Goal: Information Seeking & Learning: Find specific fact

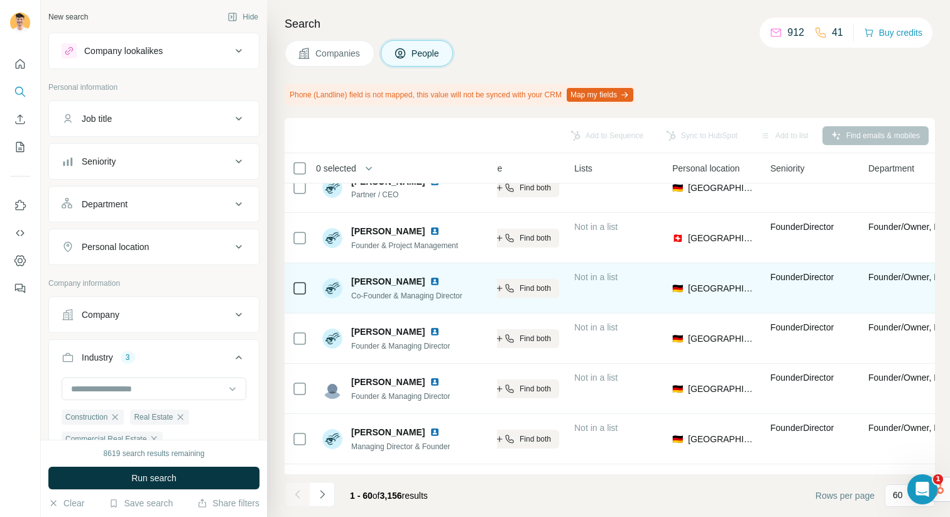
scroll to position [926, 0]
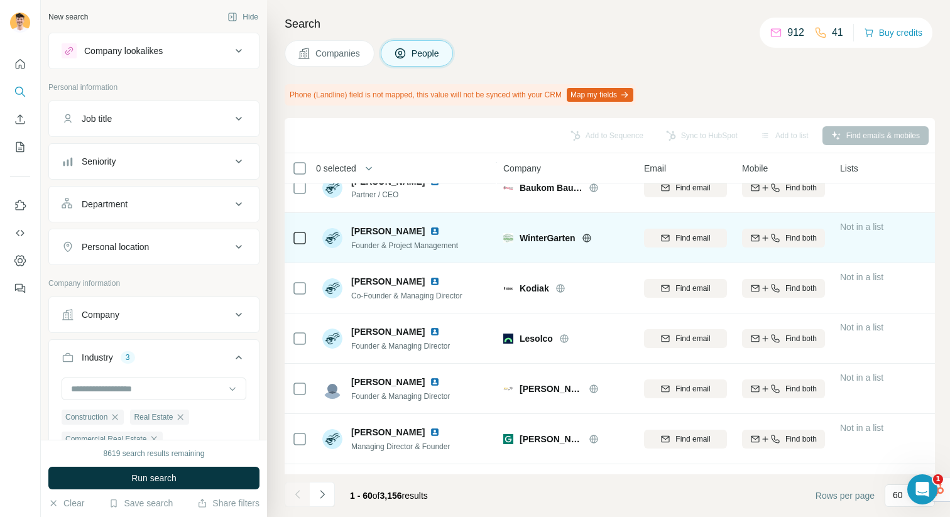
click at [591, 235] on icon at bounding box center [587, 238] width 10 height 10
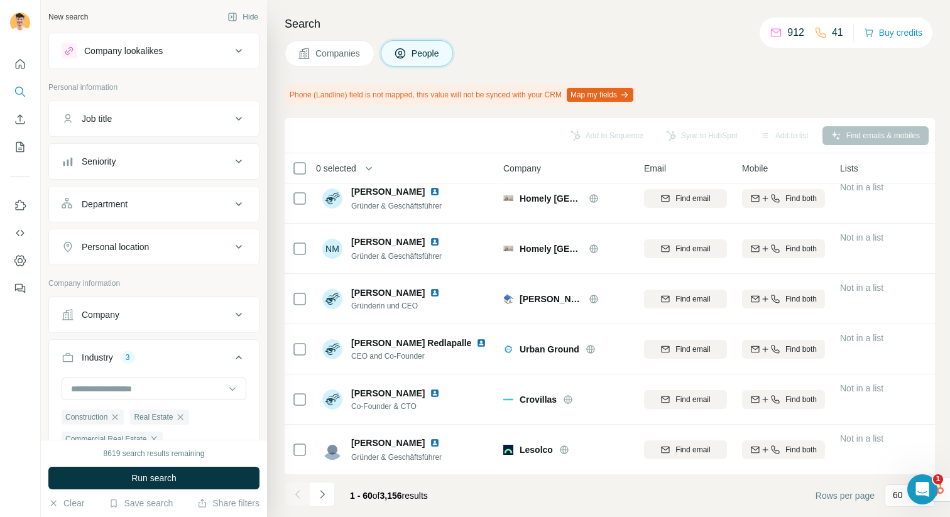
scroll to position [0, 0]
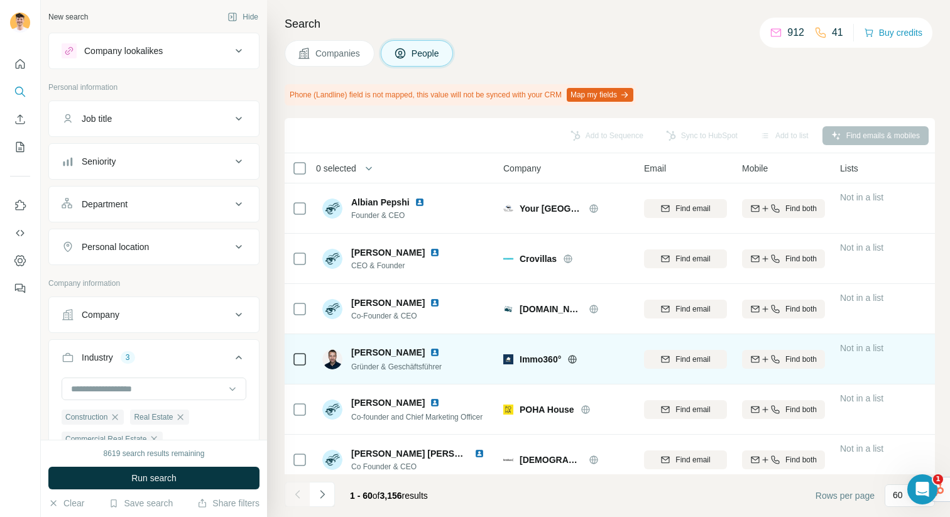
click at [577, 355] on icon at bounding box center [572, 359] width 10 height 10
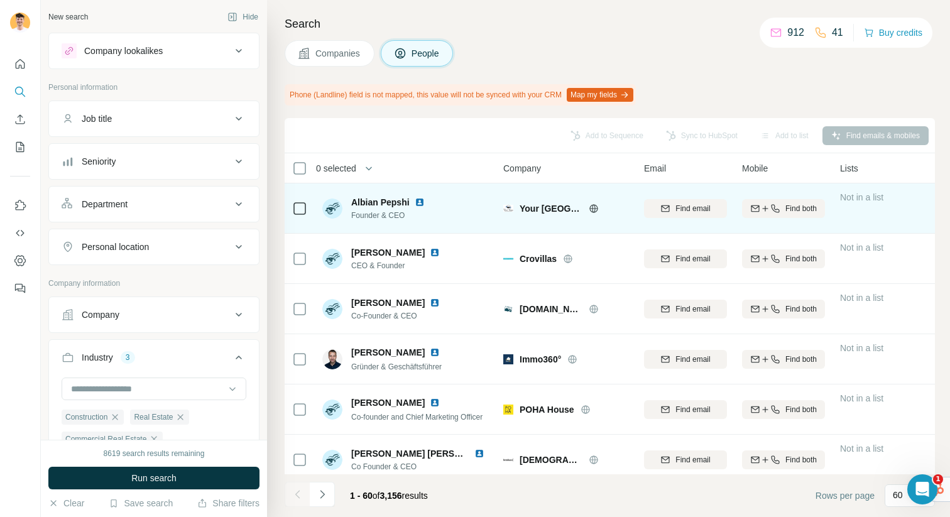
click at [592, 207] on icon at bounding box center [593, 208] width 3 height 8
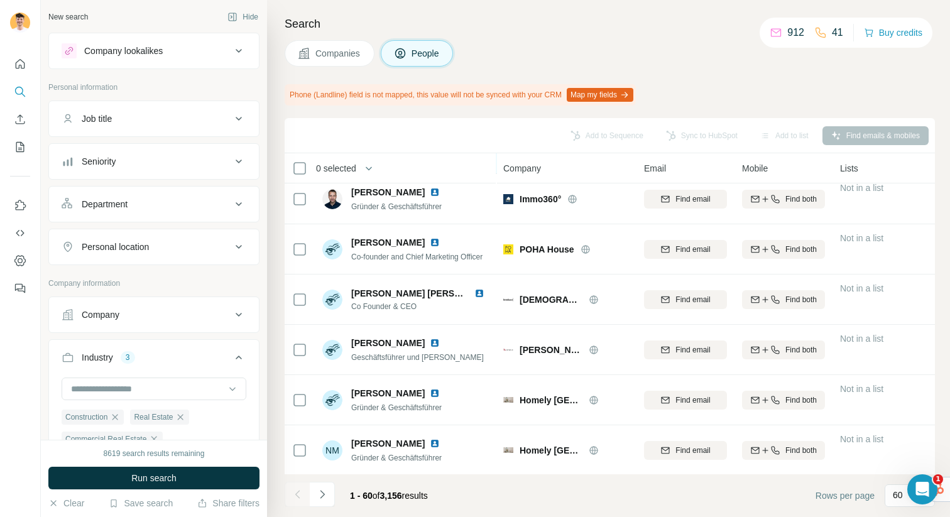
scroll to position [146, 0]
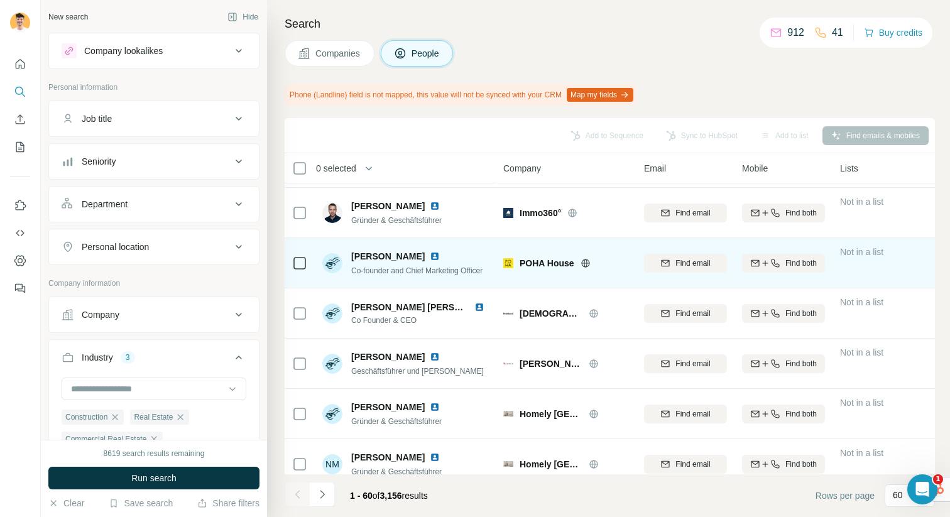
click at [588, 266] on icon at bounding box center [586, 263] width 10 height 10
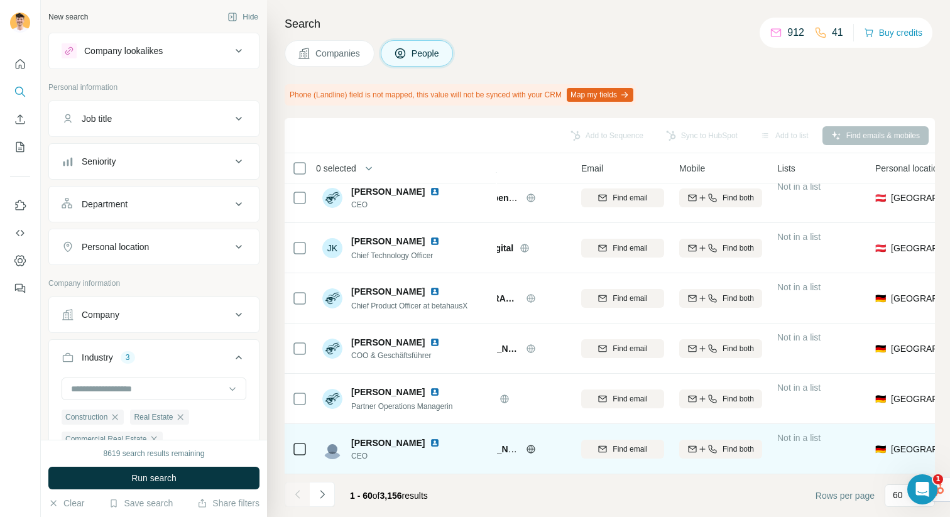
scroll to position [2725, 0]
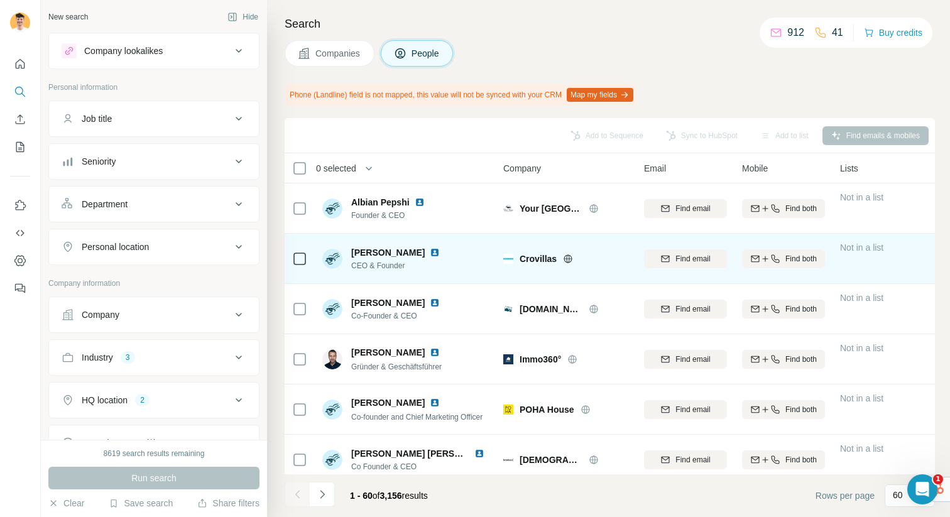
click at [569, 258] on icon at bounding box center [568, 259] width 10 height 10
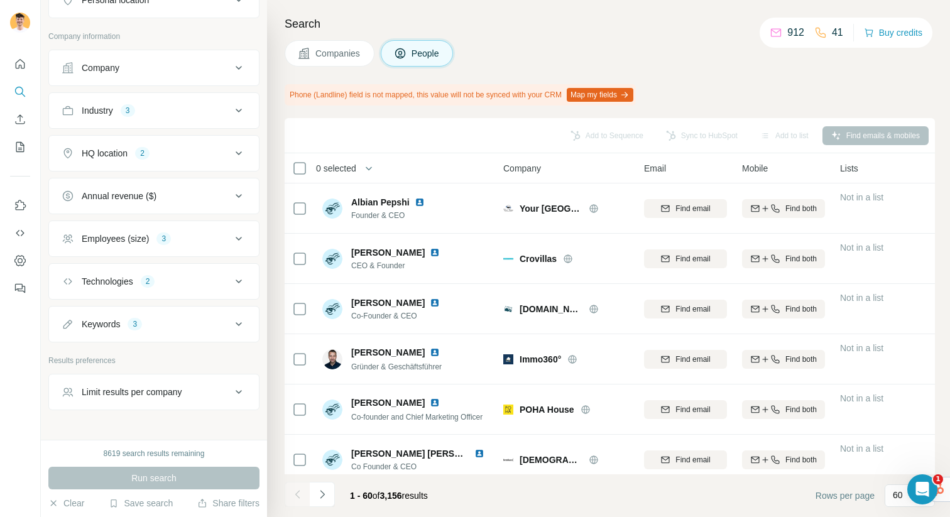
scroll to position [248, 0]
click at [212, 318] on div "Keywords 3" at bounding box center [147, 323] width 170 height 13
click at [199, 102] on button "Industry 3" at bounding box center [154, 110] width 210 height 30
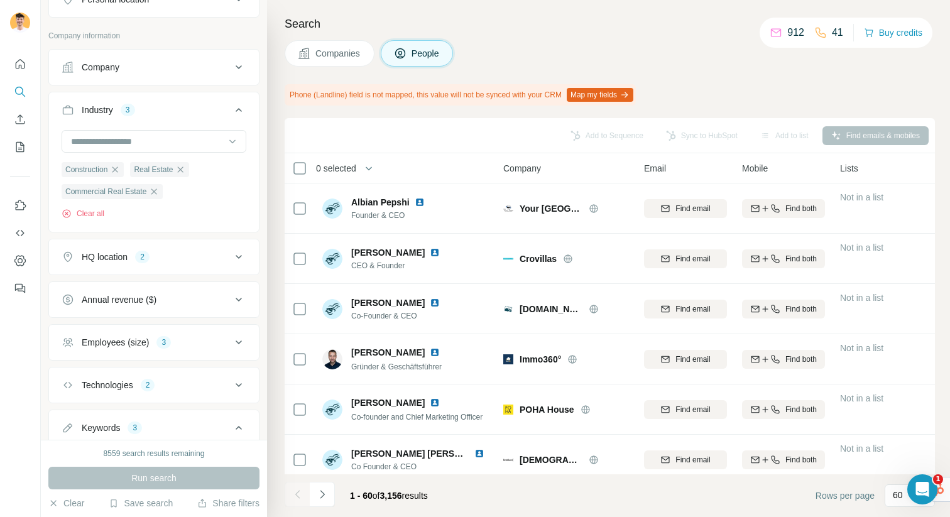
click at [199, 104] on div "Industry 3" at bounding box center [147, 110] width 170 height 13
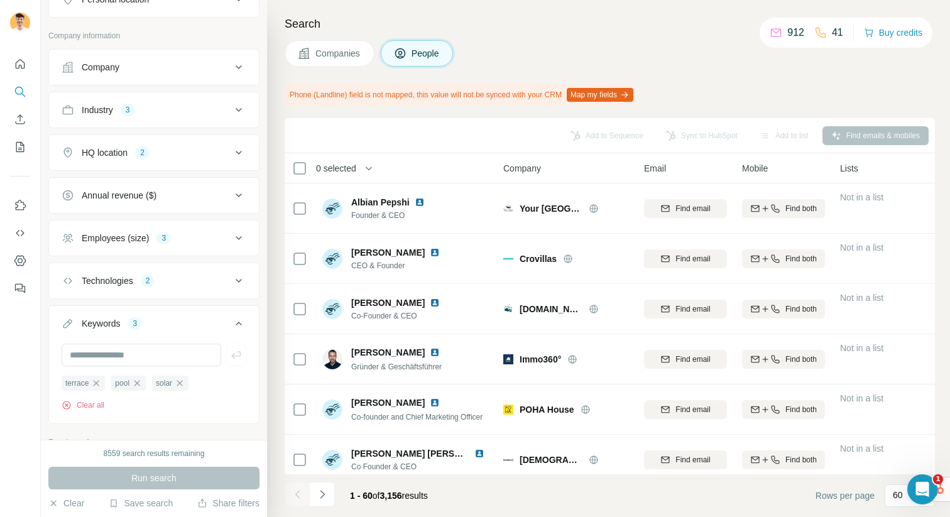
click at [199, 104] on div "Industry 3" at bounding box center [147, 110] width 170 height 13
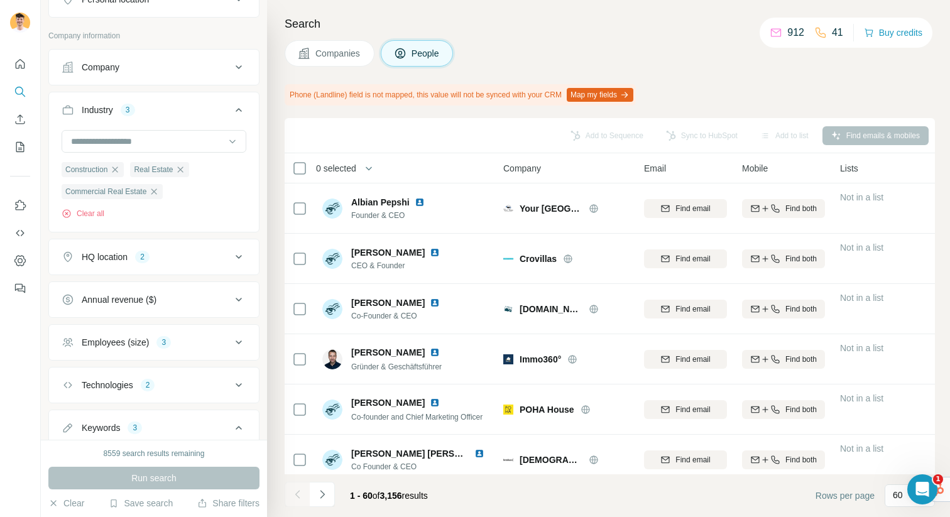
click at [183, 170] on icon "button" at bounding box center [181, 170] width 6 height 6
click at [158, 208] on div "Clear all" at bounding box center [154, 213] width 185 height 11
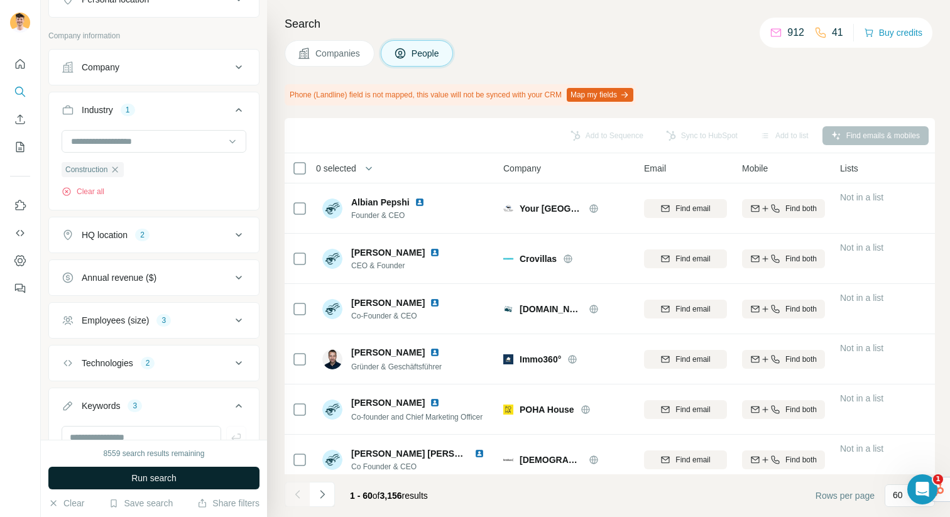
click at [195, 474] on button "Run search" at bounding box center [153, 478] width 211 height 23
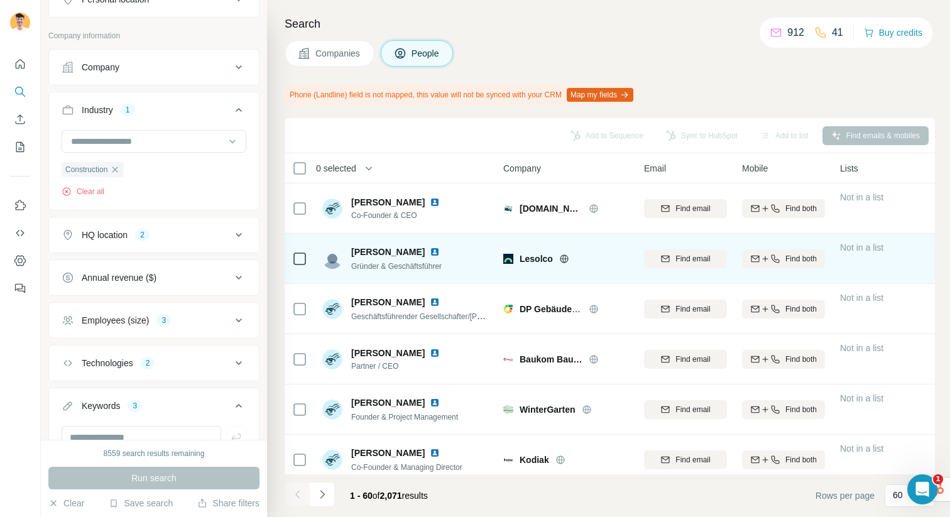
click at [567, 258] on icon at bounding box center [564, 258] width 8 height 1
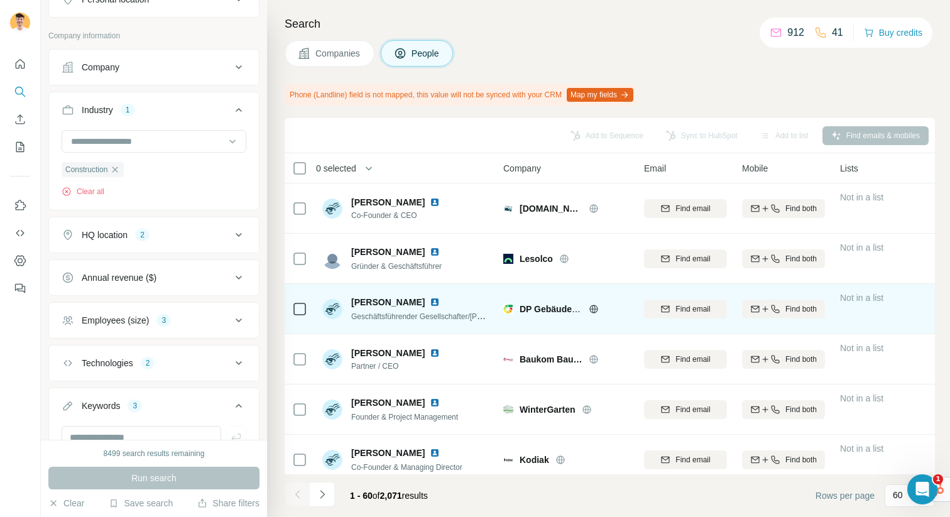
click at [596, 308] on icon at bounding box center [594, 309] width 10 height 10
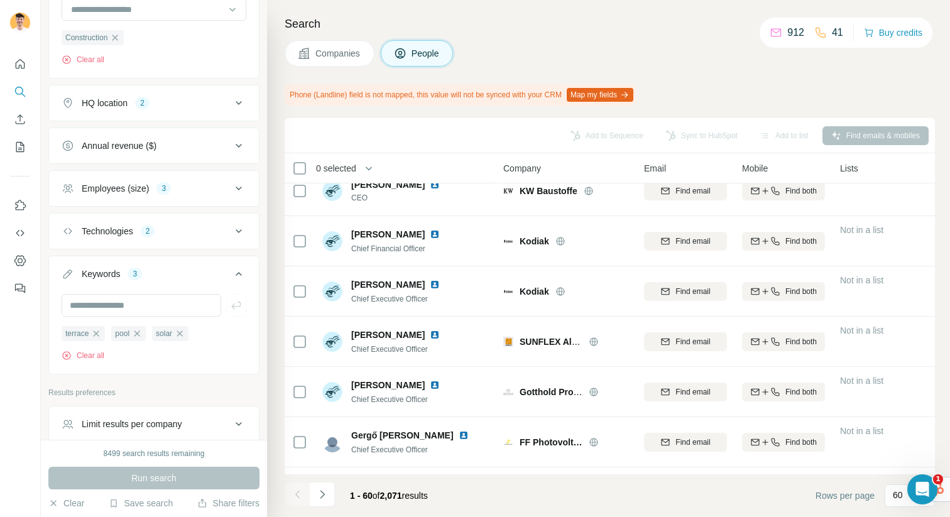
scroll to position [380, 0]
click at [145, 303] on input "text" at bounding box center [142, 304] width 160 height 23
type input "*******"
click at [236, 303] on icon "button" at bounding box center [236, 304] width 13 height 13
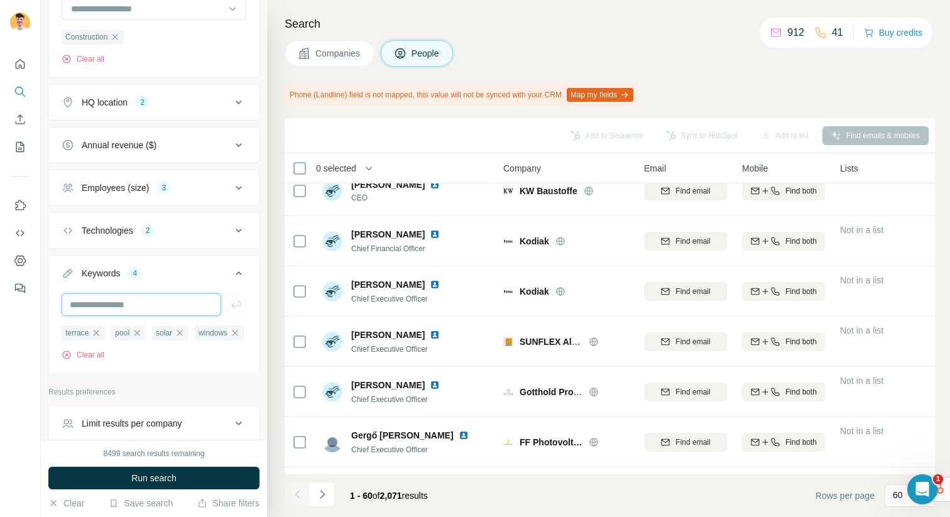
click at [113, 307] on input "text" at bounding box center [142, 304] width 160 height 23
type input "*****"
click at [241, 305] on icon "button" at bounding box center [236, 304] width 13 height 13
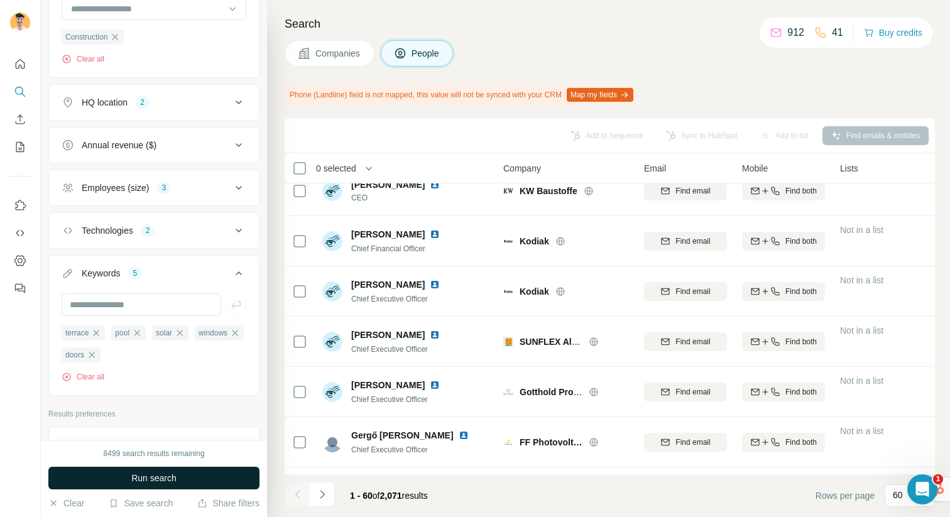
click at [158, 475] on span "Run search" at bounding box center [153, 478] width 45 height 13
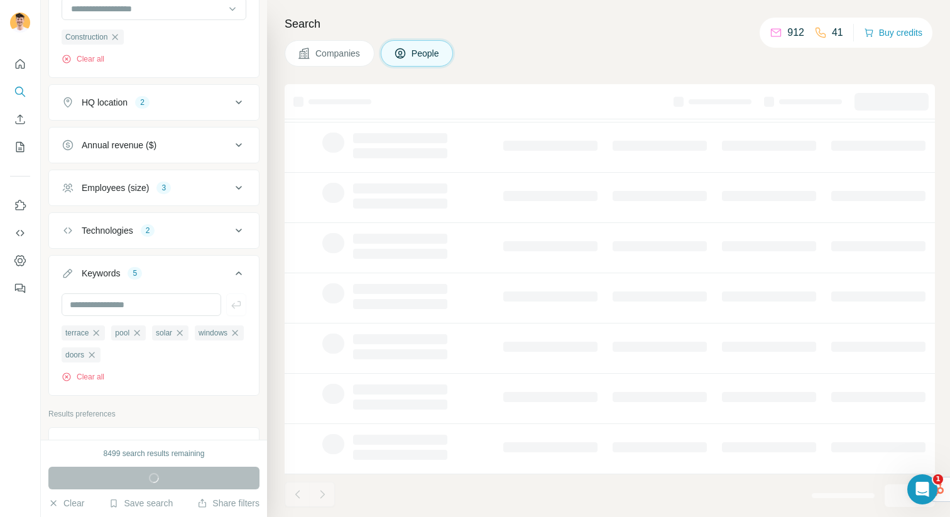
scroll to position [178, 0]
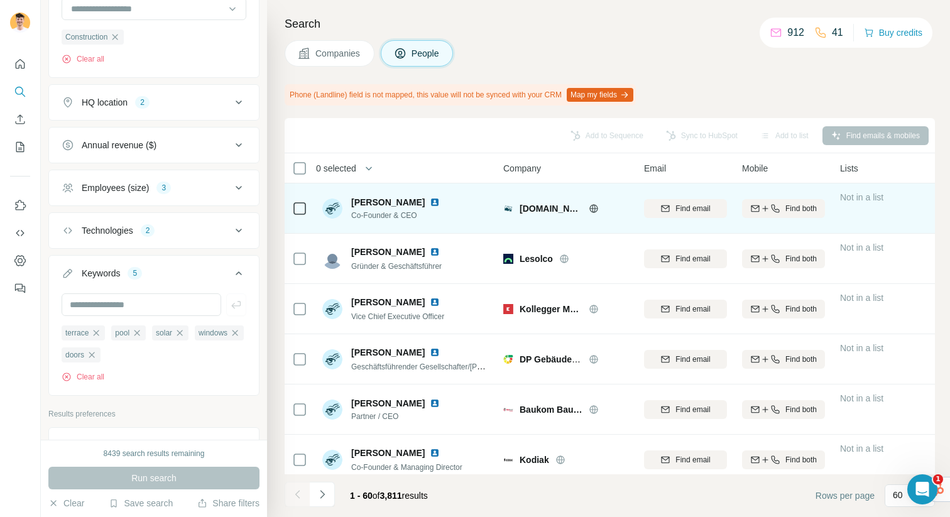
click at [593, 207] on icon at bounding box center [594, 209] width 10 height 10
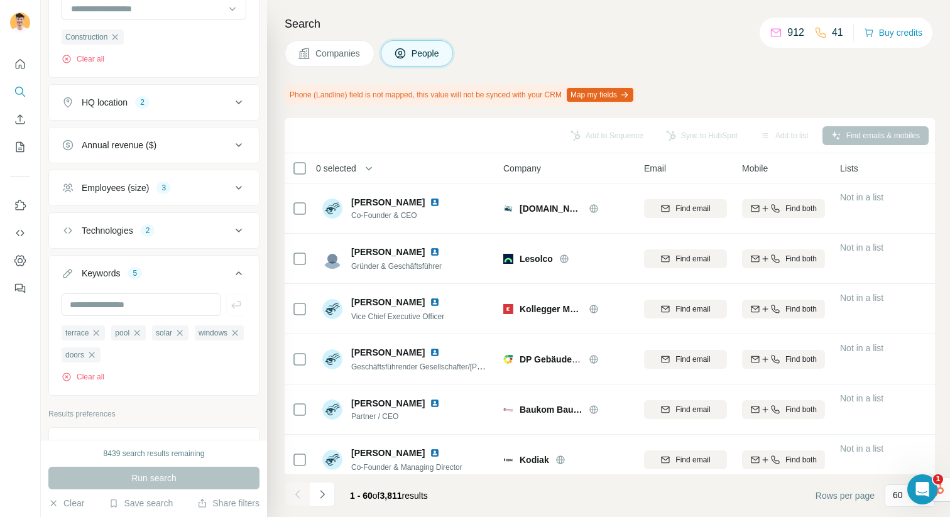
click at [177, 186] on div "Employees (size) 3" at bounding box center [147, 188] width 170 height 13
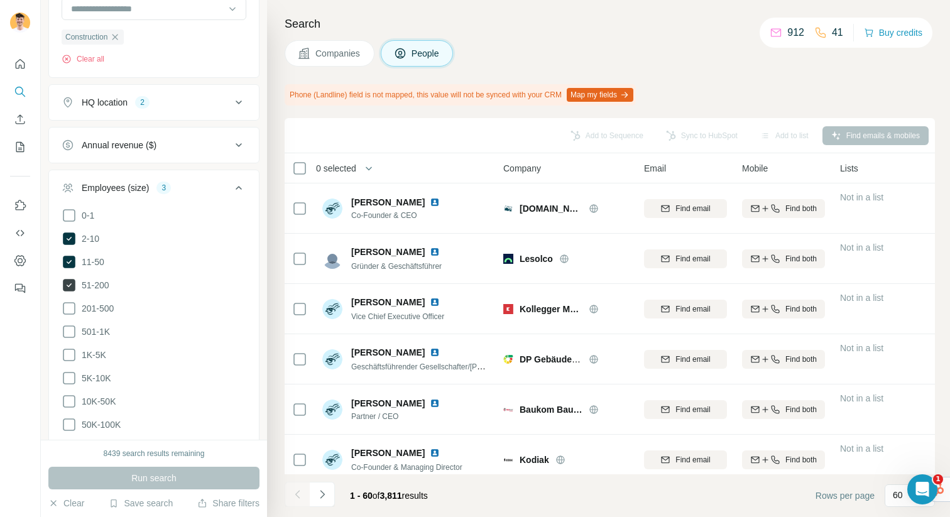
click at [68, 285] on icon at bounding box center [69, 285] width 5 height 4
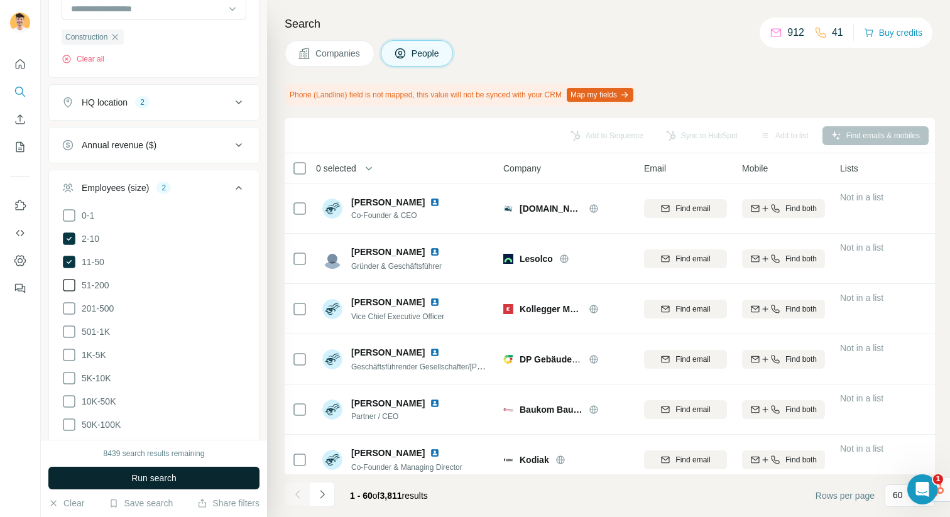
click at [182, 479] on button "Run search" at bounding box center [153, 478] width 211 height 23
click at [228, 182] on div "Employees (size) 2" at bounding box center [147, 188] width 170 height 13
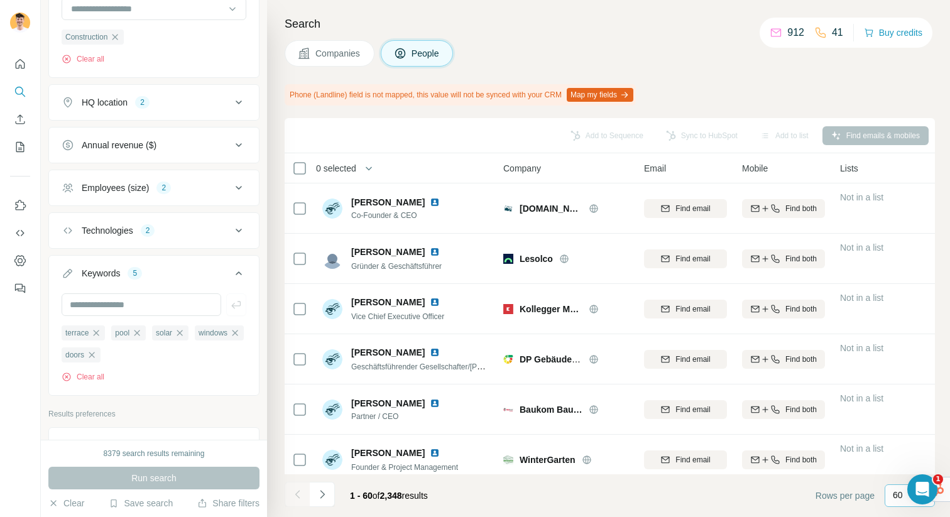
click at [897, 499] on p "60" at bounding box center [898, 495] width 10 height 13
click at [727, 89] on div "Phone (Landline) field is not mapped, this value will not be synced with your C…" at bounding box center [610, 94] width 650 height 21
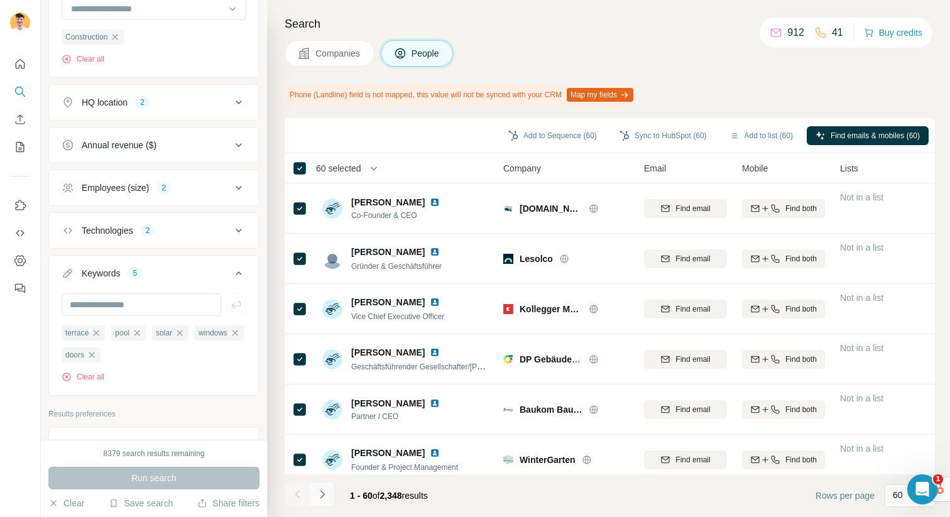
click at [324, 493] on icon "Navigate to next page" at bounding box center [322, 494] width 13 height 13
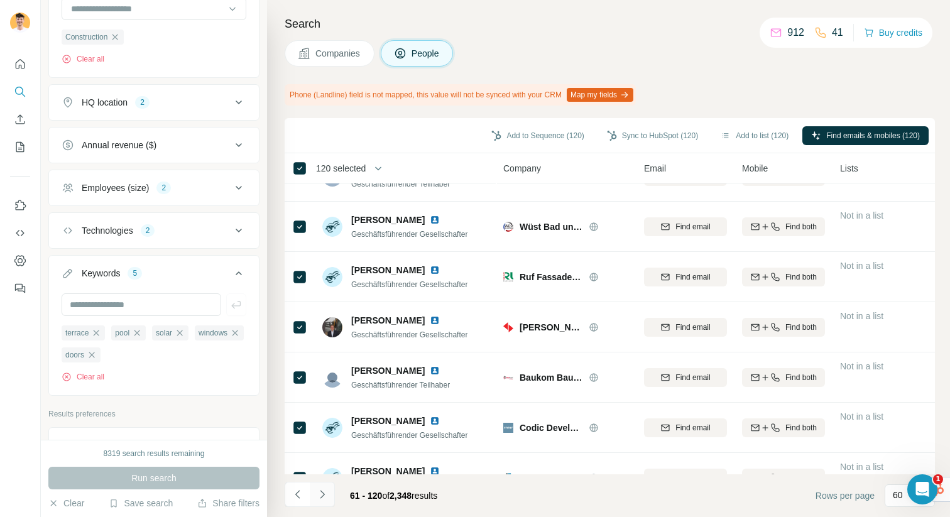
scroll to position [775, 0]
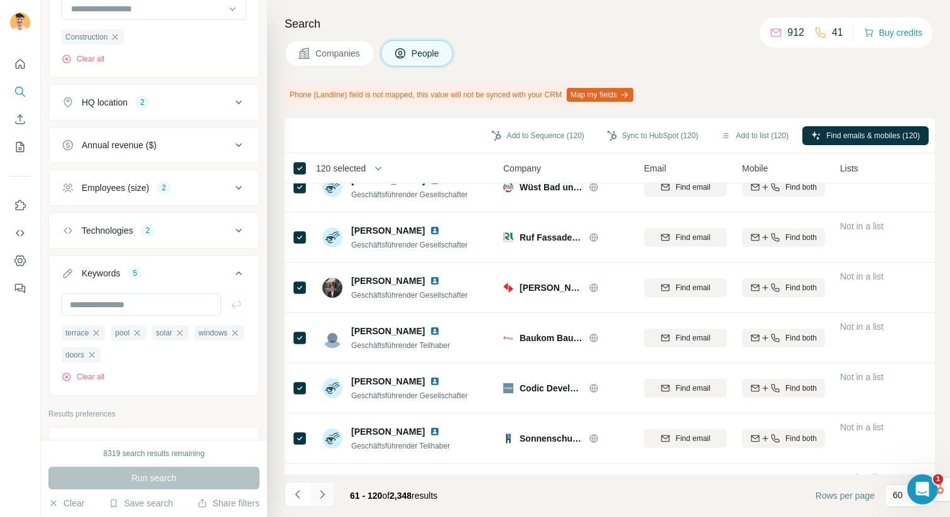
click at [325, 495] on icon "Navigate to next page" at bounding box center [322, 494] width 13 height 13
